Goal: Information Seeking & Learning: Learn about a topic

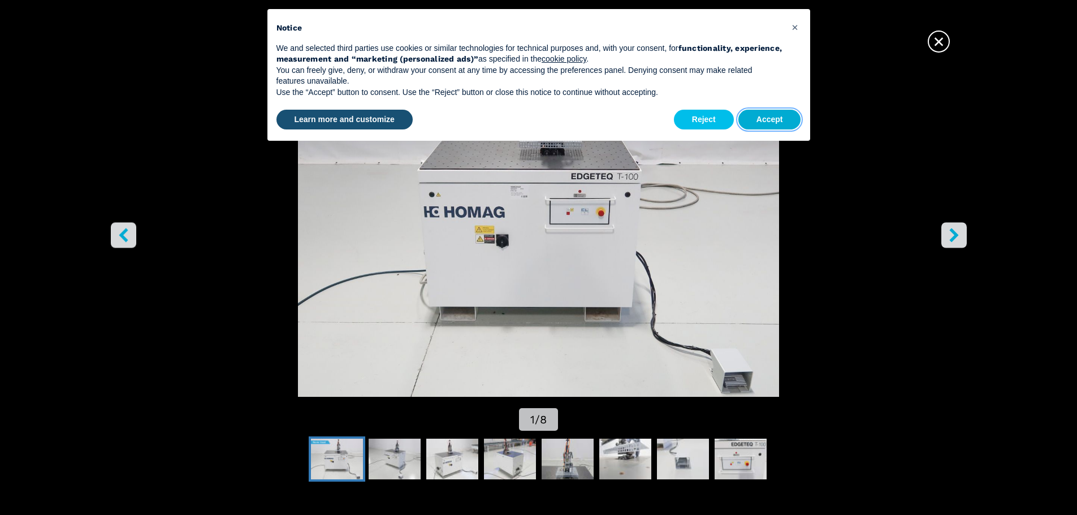
click at [765, 118] on button "Accept" at bounding box center [770, 120] width 63 height 20
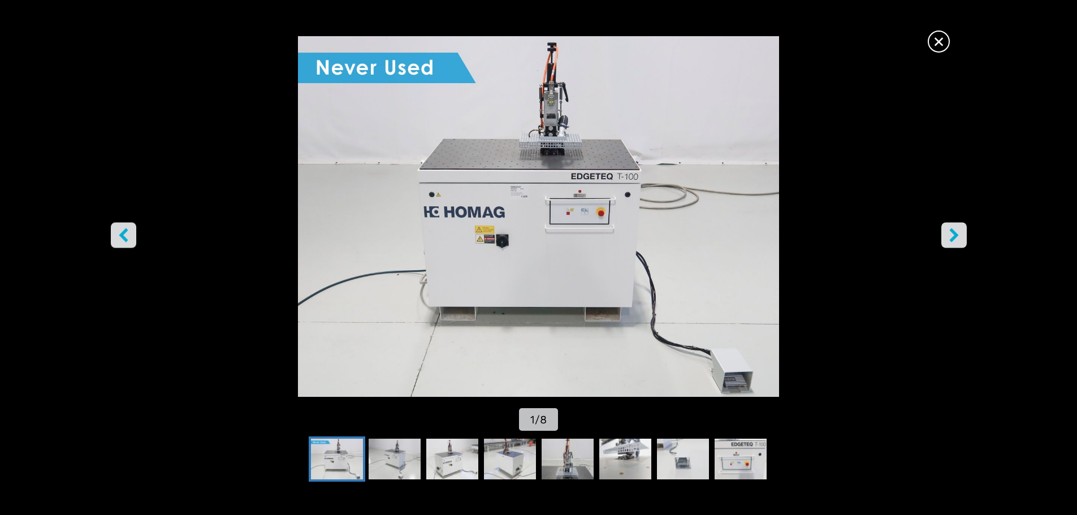
scroll to position [113, 0]
click at [956, 228] on icon "right-button" at bounding box center [954, 235] width 14 height 14
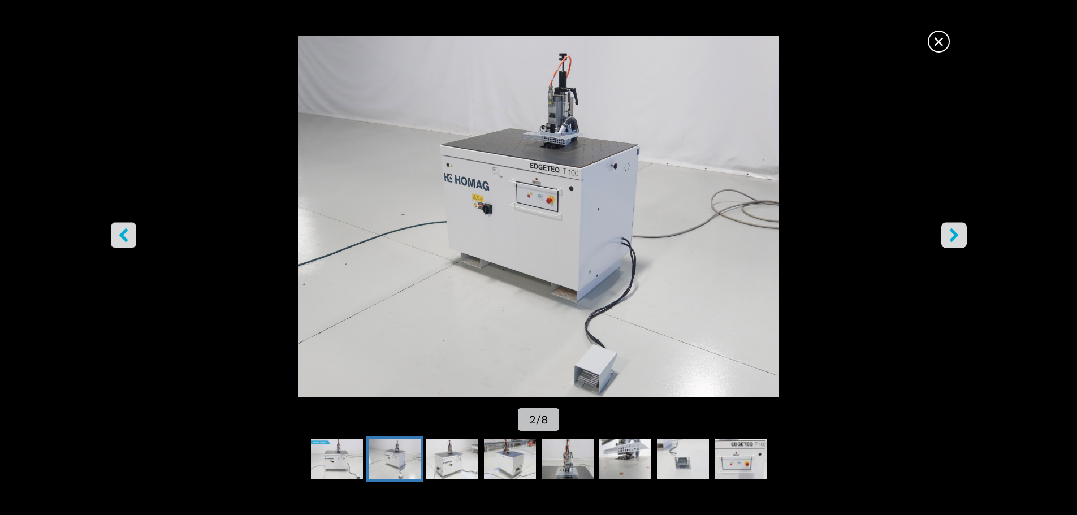
click at [956, 228] on icon "right-button" at bounding box center [954, 235] width 14 height 14
click at [951, 230] on icon "right-button" at bounding box center [954, 235] width 9 height 14
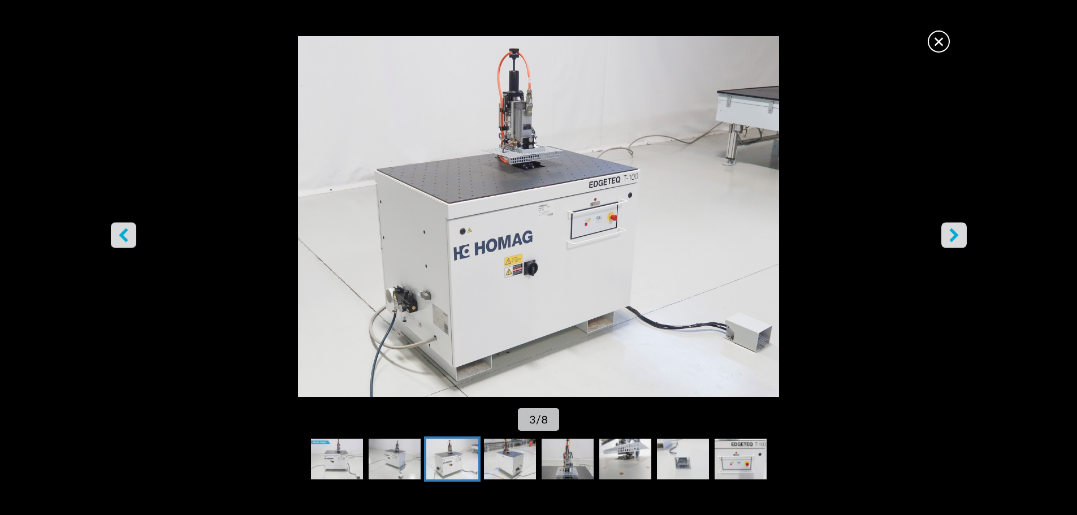
click at [951, 230] on icon "right-button" at bounding box center [954, 235] width 9 height 14
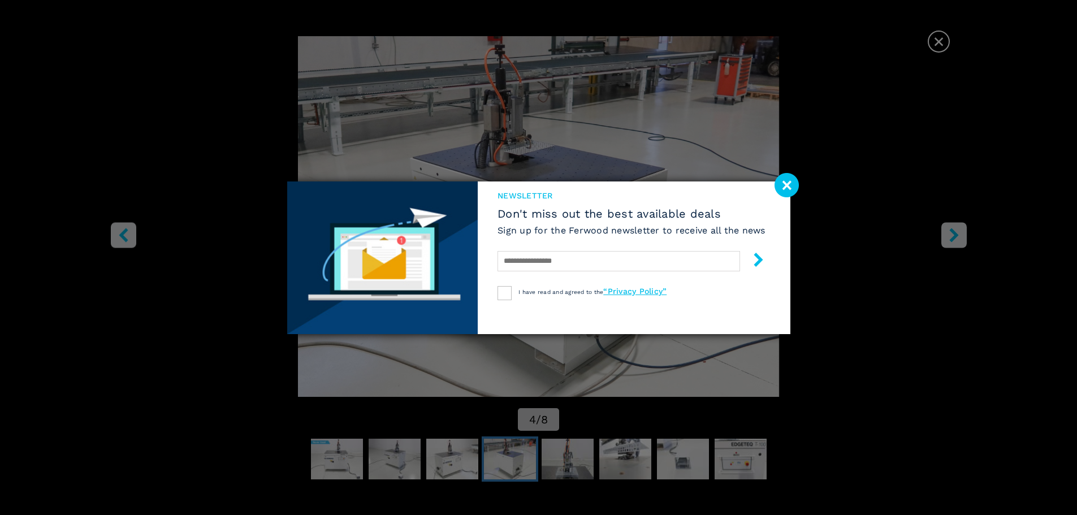
click at [951, 230] on div "newsletter Don't miss out the best available deals Sign up for the Ferwood news…" at bounding box center [538, 257] width 1077 height 515
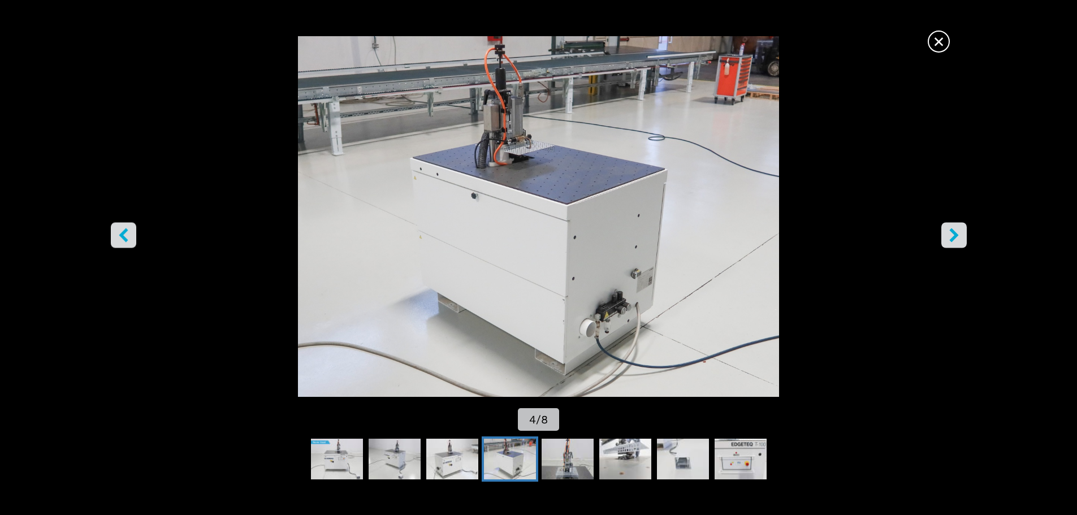
scroll to position [283, 0]
click at [732, 454] on img "Go to Slide 8" at bounding box center [741, 459] width 52 height 41
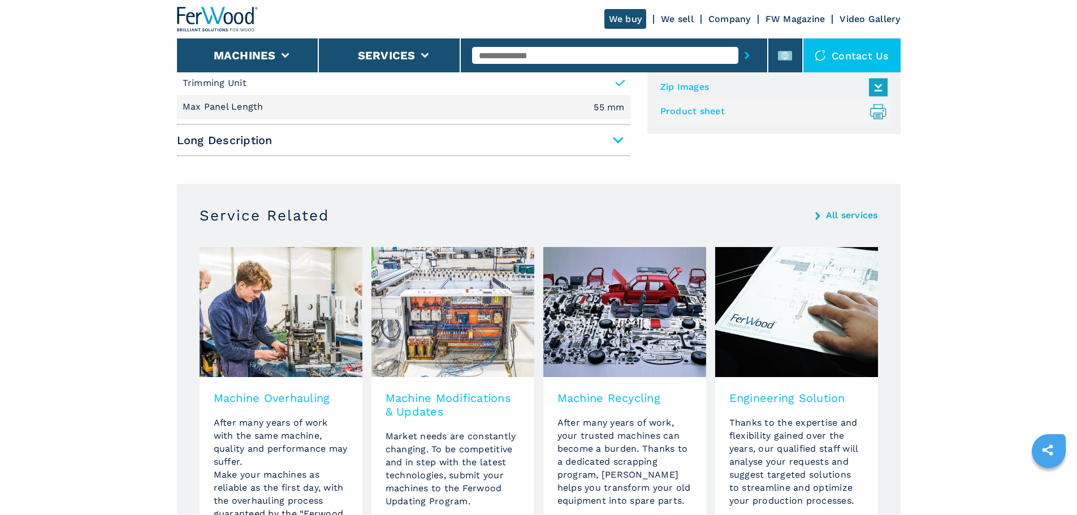
scroll to position [566, 0]
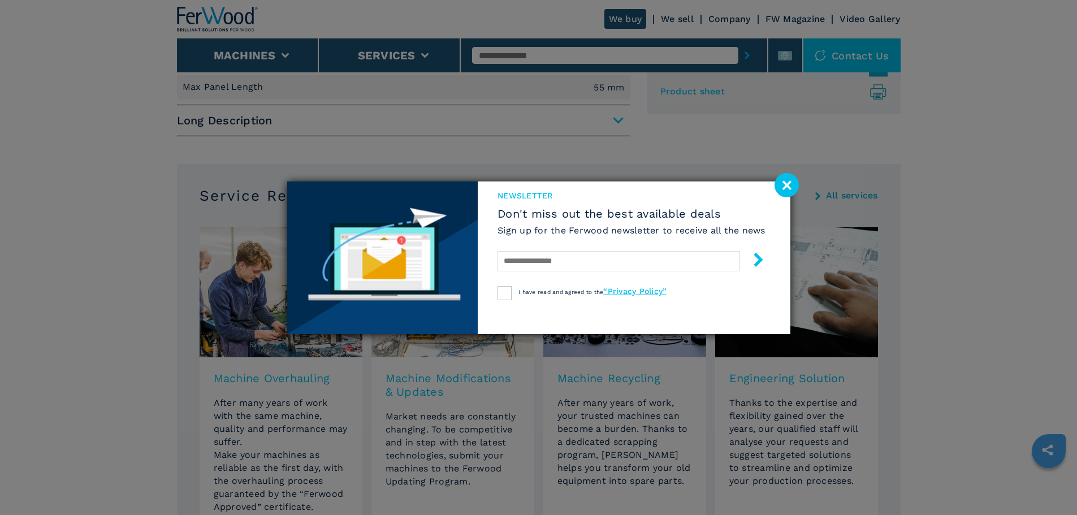
click at [785, 182] on image at bounding box center [787, 185] width 24 height 24
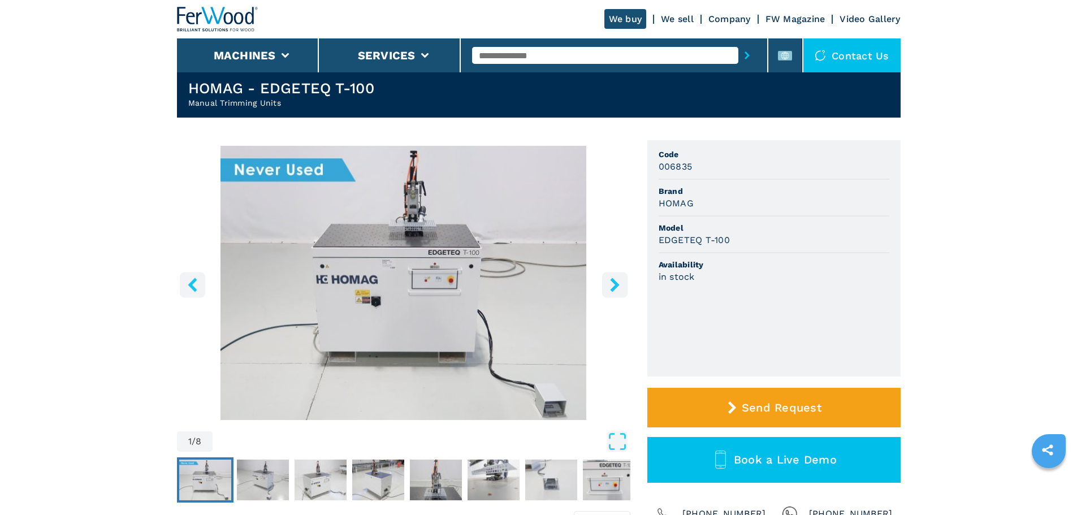
scroll to position [57, 0]
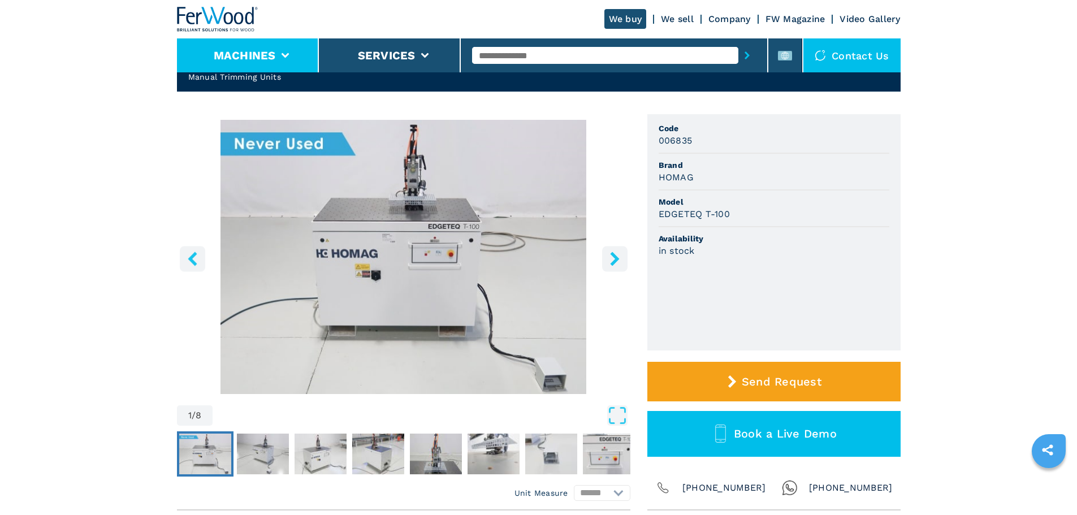
click at [279, 55] on li "Machines" at bounding box center [248, 55] width 142 height 34
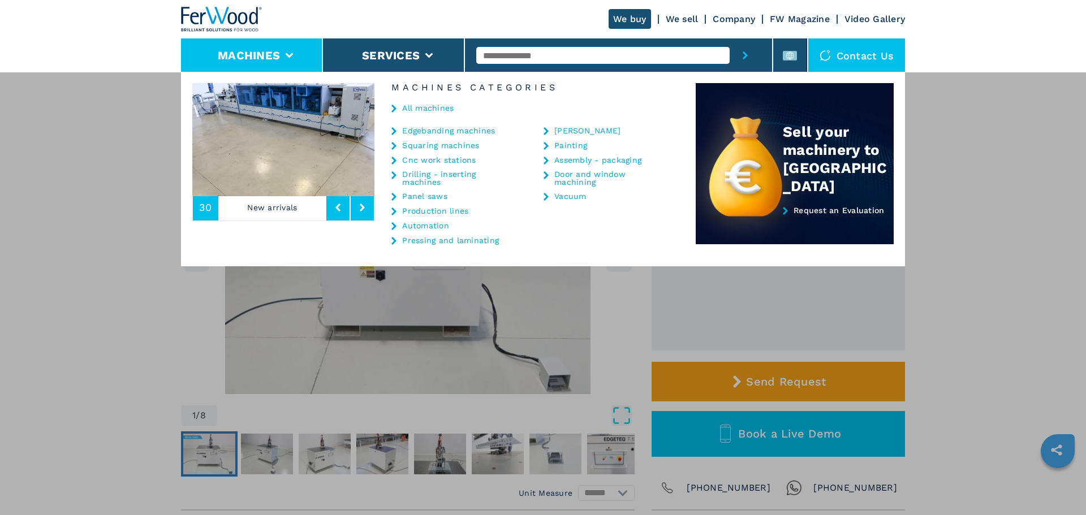
click at [417, 144] on link "Squaring machines" at bounding box center [440, 145] width 77 height 8
click at [294, 282] on div "**********" at bounding box center [543, 329] width 1086 height 515
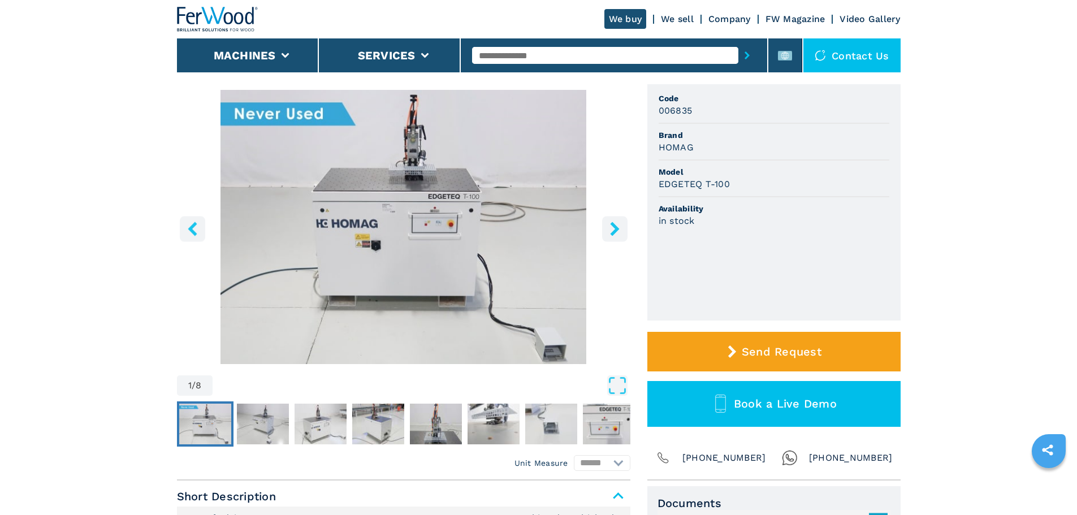
scroll to position [120, 0]
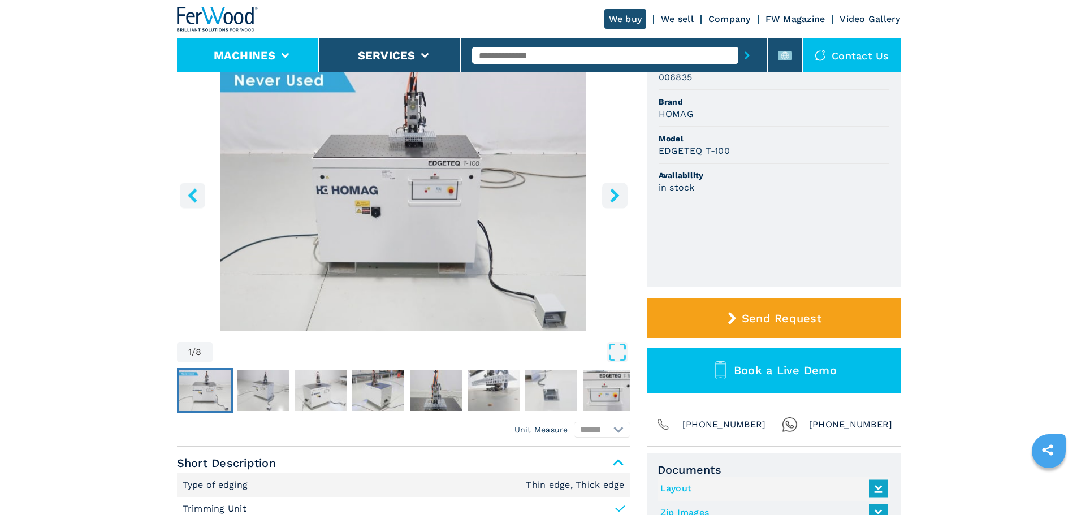
click at [251, 59] on button "Machines" at bounding box center [245, 56] width 62 height 14
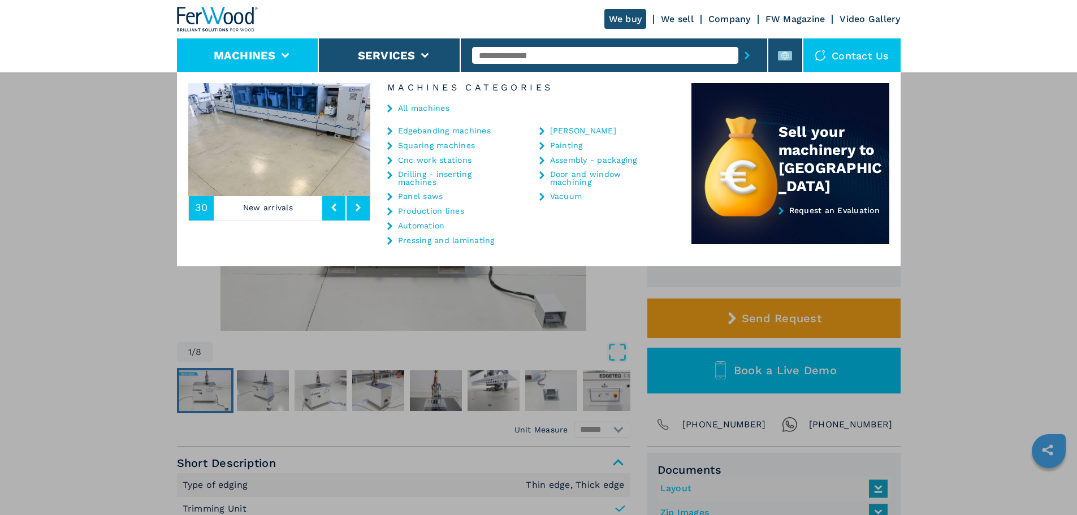
click at [435, 130] on link "Edgebanding machines" at bounding box center [444, 131] width 93 height 8
click at [392, 129] on icon at bounding box center [389, 131] width 5 height 8
click at [392, 130] on icon at bounding box center [389, 131] width 5 height 8
click at [421, 128] on link "Edgebanding machines" at bounding box center [444, 131] width 93 height 8
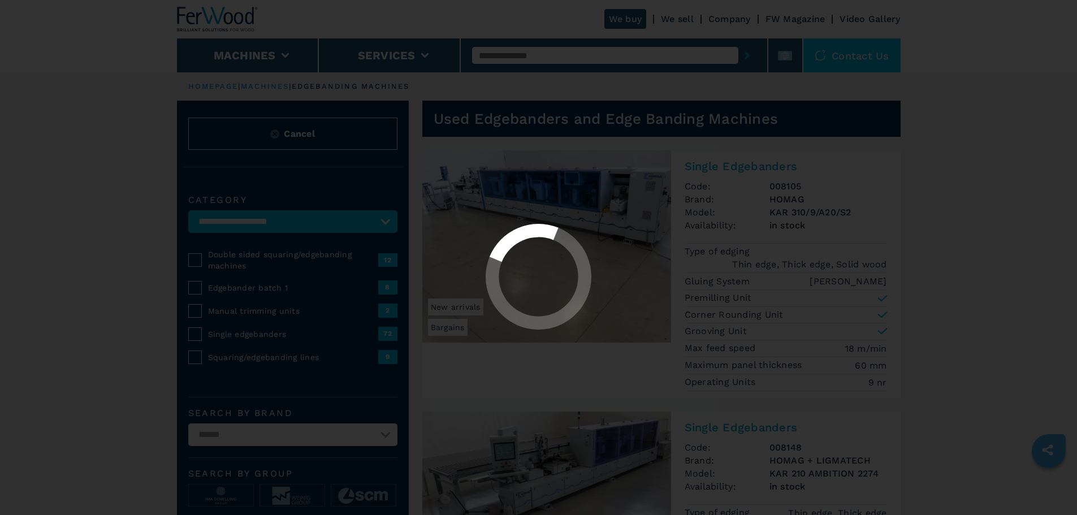
select select "**********"
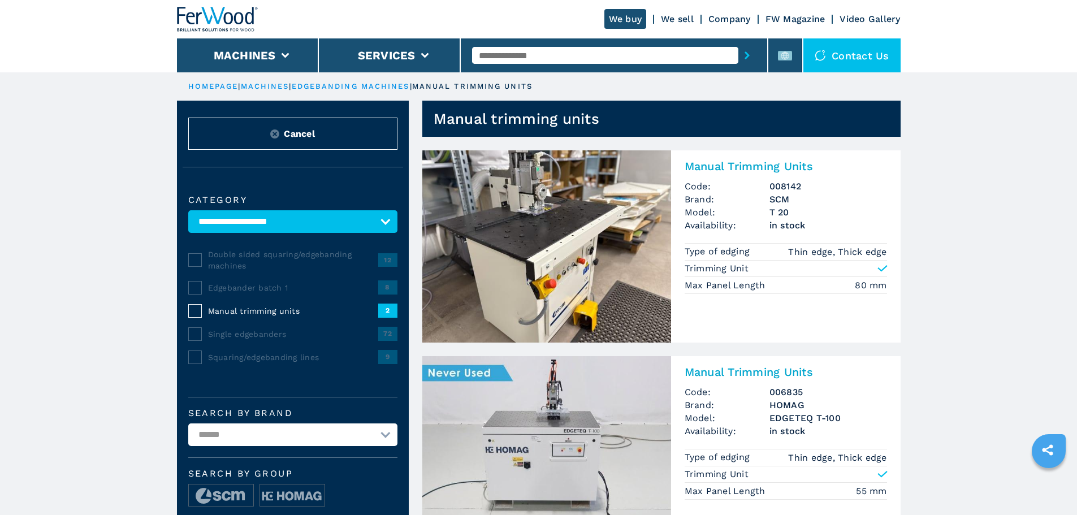
click at [569, 226] on img at bounding box center [546, 246] width 249 height 192
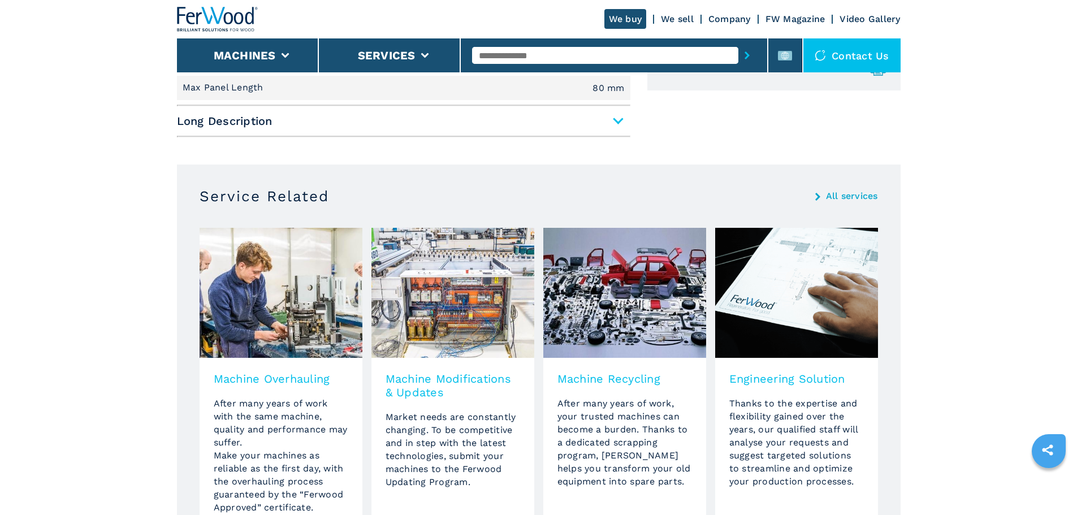
scroll to position [566, 0]
